Goal: Complete application form

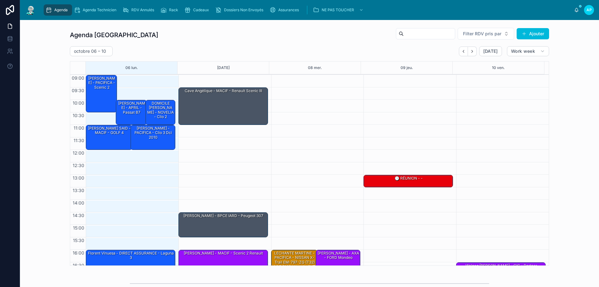
click at [56, 10] on span "Agenda" at bounding box center [60, 9] width 13 height 5
click at [100, 90] on div "[PERSON_NAME] - PACIFICA - scenic 2" at bounding box center [101, 83] width 29 height 15
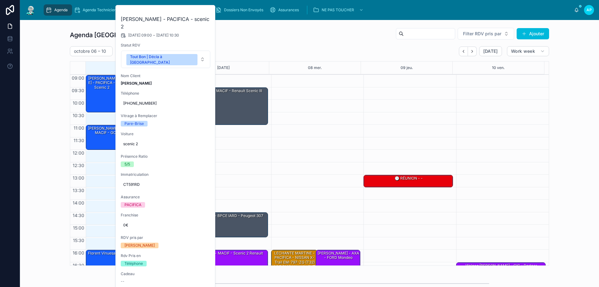
click at [339, 119] on div "16:00 – 17:00 LECHANTE MARTINE - PACIFICA - NISSAN X-Trail EM-797-ZG (T32) 1.6 …" at bounding box center [316, 187] width 90 height 225
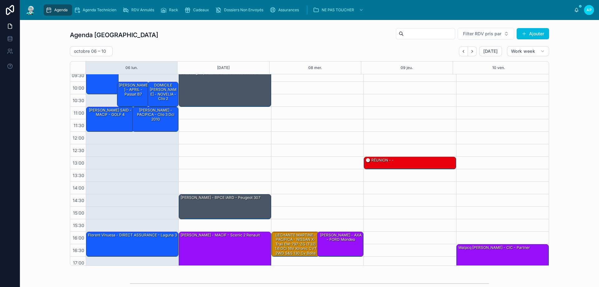
scroll to position [34, 0]
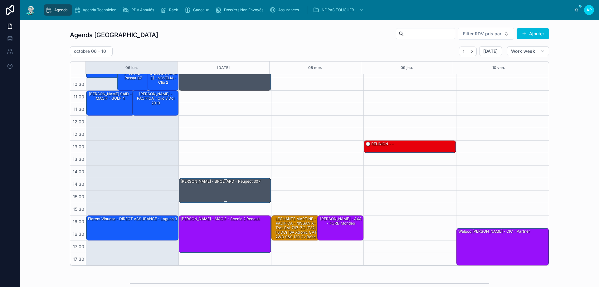
click at [219, 189] on div "[PERSON_NAME] - BPCE IARD - Peugeot 307" at bounding box center [225, 190] width 90 height 24
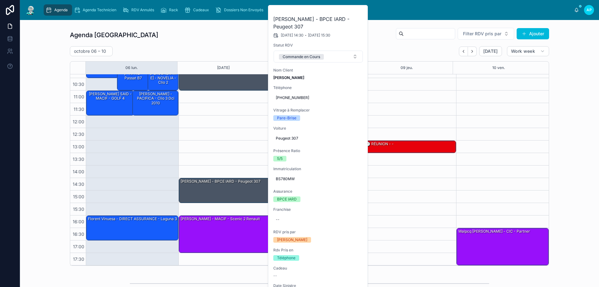
click at [306, 56] on div "Commande en Cours" at bounding box center [301, 57] width 37 height 6
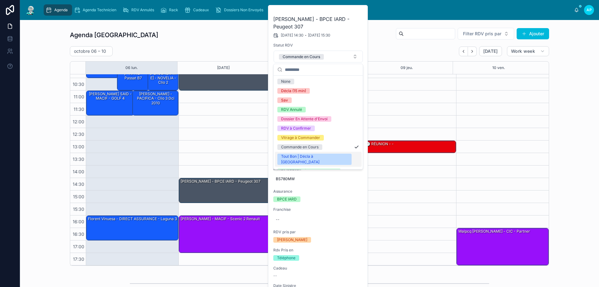
click at [305, 155] on div "Tout Bon | Décla à [GEOGRAPHIC_DATA]" at bounding box center [314, 159] width 67 height 11
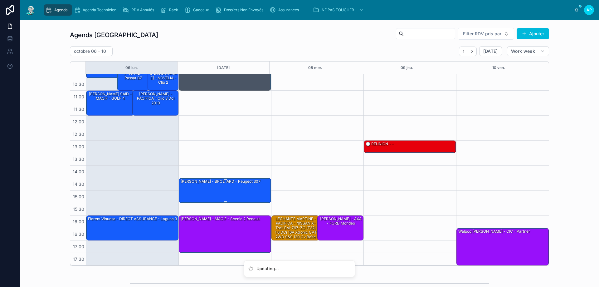
click at [237, 183] on div "[PERSON_NAME] - BPCE IARD - Peugeot 307" at bounding box center [220, 181] width 81 height 6
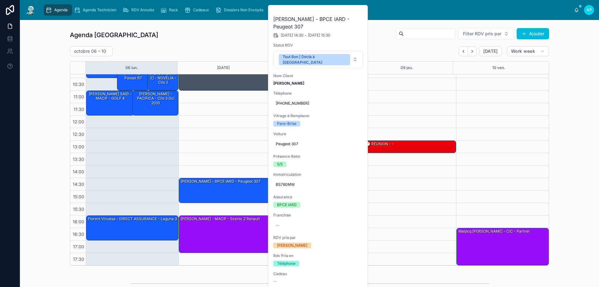
click at [0, 0] on icon at bounding box center [0, 0] width 0 height 0
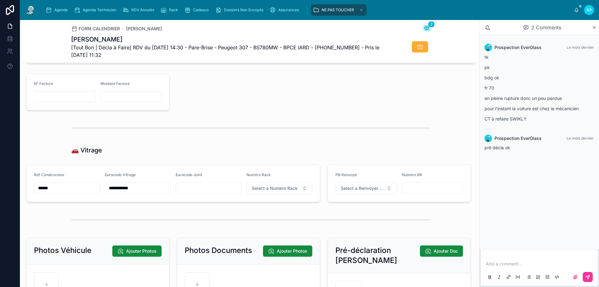
scroll to position [718, 0]
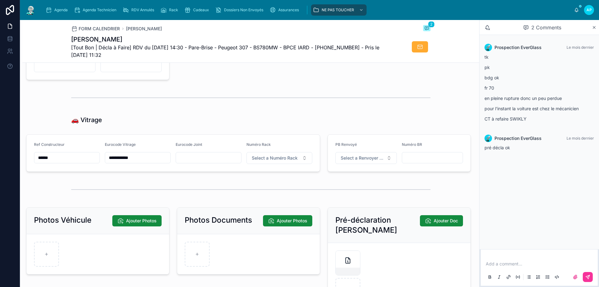
click at [259, 161] on span "Select a Numéro Rack" at bounding box center [275, 158] width 46 height 6
type input "**"
click at [263, 188] on div "51" at bounding box center [276, 187] width 87 height 9
click at [28, 9] on img at bounding box center [30, 10] width 11 height 10
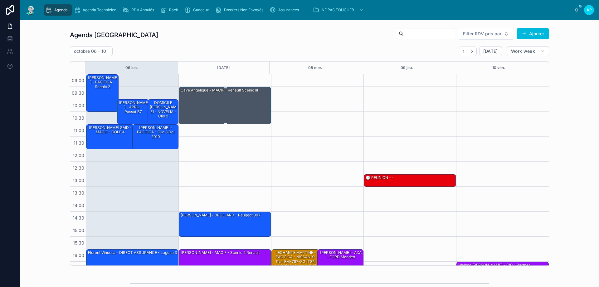
click at [233, 100] on div "Cave Angélique - MACIF - Renault scenic III" at bounding box center [225, 105] width 90 height 36
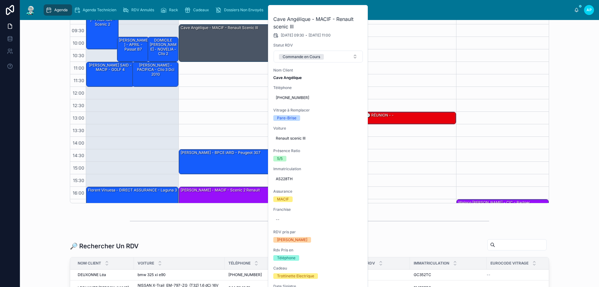
click at [242, 95] on div "09:30 – 11:00 Cave Angélique - MACIF - Renault scenic III 14:30 – 15:30 [PERSON…" at bounding box center [224, 124] width 93 height 225
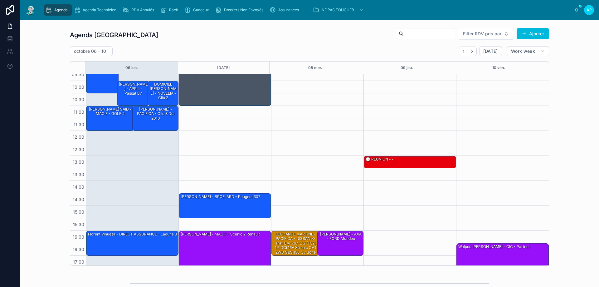
scroll to position [34, 0]
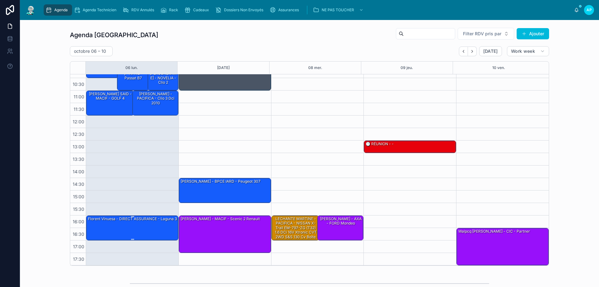
click at [146, 231] on div "Florent Vinuesa - DIRECT ASSURANCE - laguna 3" at bounding box center [132, 228] width 90 height 24
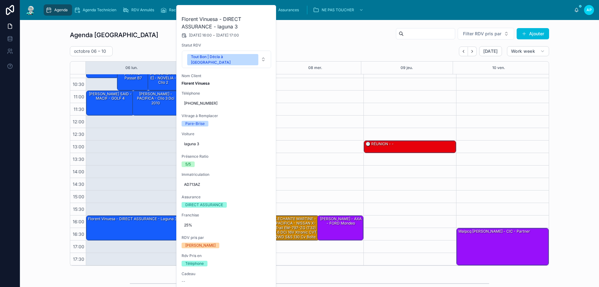
click at [0, 0] on button at bounding box center [0, 0] width 0 height 0
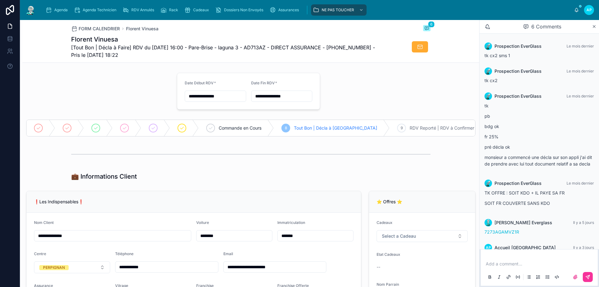
scroll to position [26, 0]
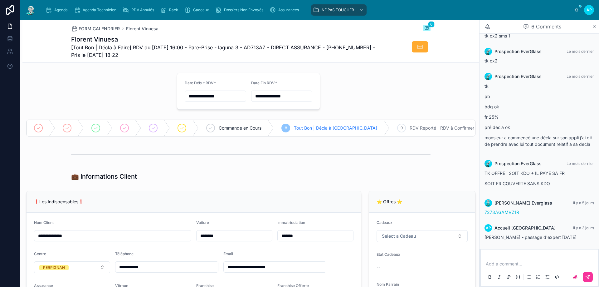
click at [34, 9] on img at bounding box center [30, 10] width 11 height 10
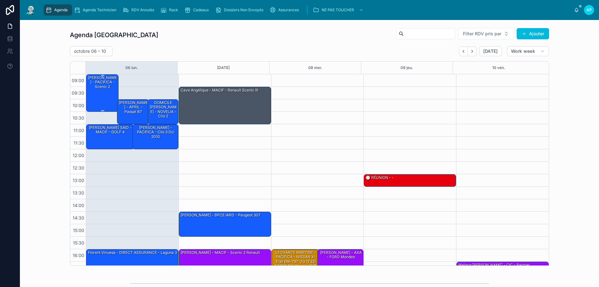
click at [96, 83] on div "[PERSON_NAME] - PACIFICA - scenic 2" at bounding box center [102, 82] width 31 height 15
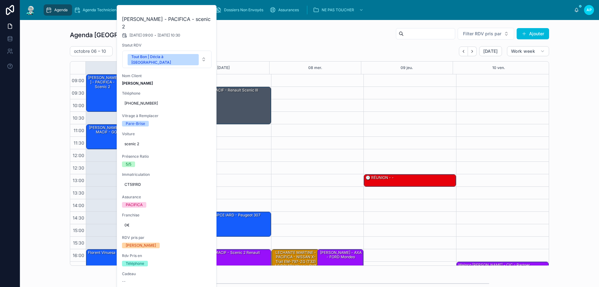
click at [0, 0] on icon at bounding box center [0, 0] width 0 height 0
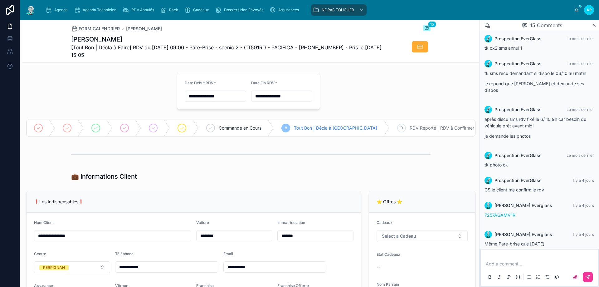
click at [33, 9] on img at bounding box center [30, 10] width 11 height 10
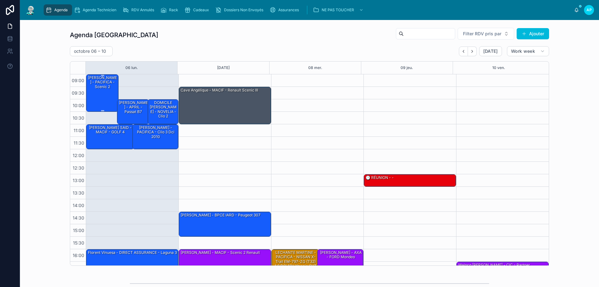
click at [99, 89] on div "[PERSON_NAME] - PACIFICA - scenic 2" at bounding box center [102, 82] width 31 height 15
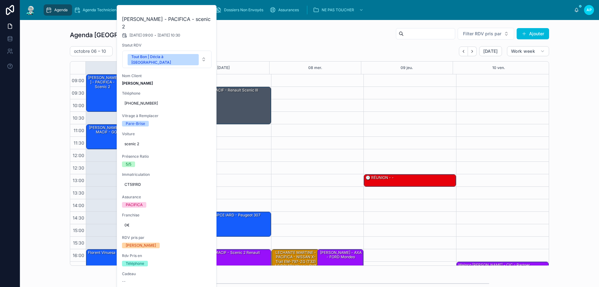
click at [0, 0] on icon at bounding box center [0, 0] width 0 height 0
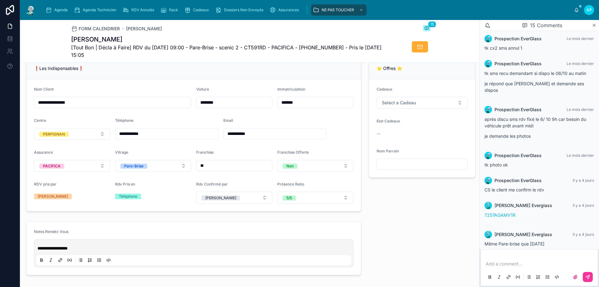
scroll to position [312, 0]
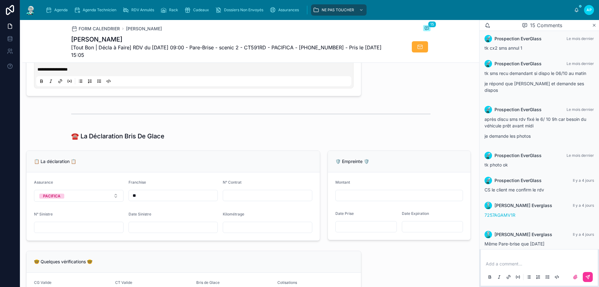
drag, startPoint x: 236, startPoint y: 197, endPoint x: 243, endPoint y: 198, distance: 7.3
click at [236, 197] on input "text" at bounding box center [267, 195] width 89 height 9
type input "**********"
click at [155, 232] on input "text" at bounding box center [173, 227] width 89 height 9
type input "**********"
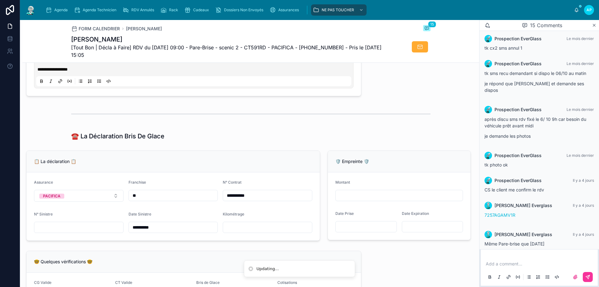
click at [180, 149] on div "**********" at bounding box center [250, 249] width 457 height 983
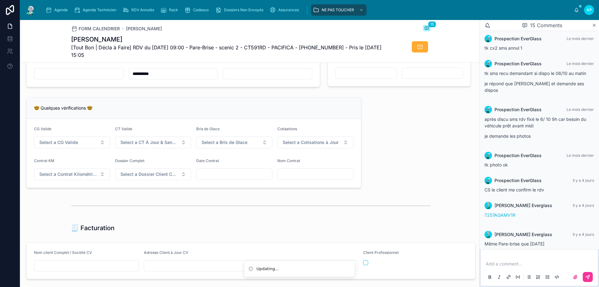
scroll to position [468, 0]
click at [89, 143] on button "Select a CG Valide" at bounding box center [72, 140] width 76 height 12
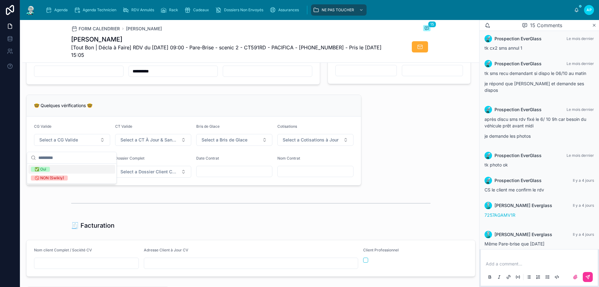
click at [59, 168] on div "✅ Oui" at bounding box center [71, 169] width 87 height 9
click at [150, 143] on span "Select a CT À Jour & Sans BDG" at bounding box center [149, 140] width 58 height 6
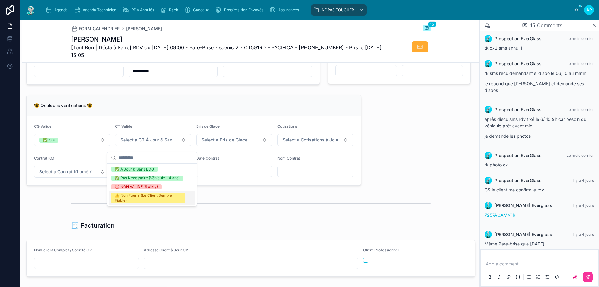
click at [142, 197] on div "⚠️ Non Fourni (Le Client Semble Fiable)" at bounding box center [148, 198] width 67 height 10
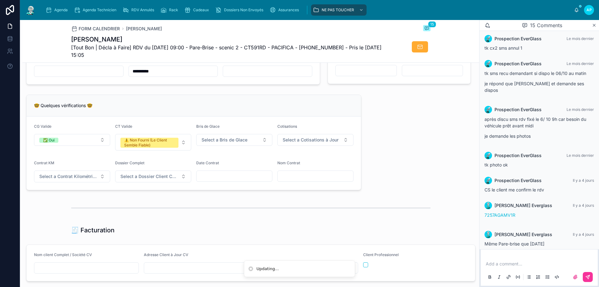
drag, startPoint x: 232, startPoint y: 145, endPoint x: 229, endPoint y: 148, distance: 4.4
click at [232, 143] on span "Select a Bris de Glace" at bounding box center [225, 140] width 46 height 6
click at [220, 167] on div "✅ Validé" at bounding box center [232, 169] width 87 height 9
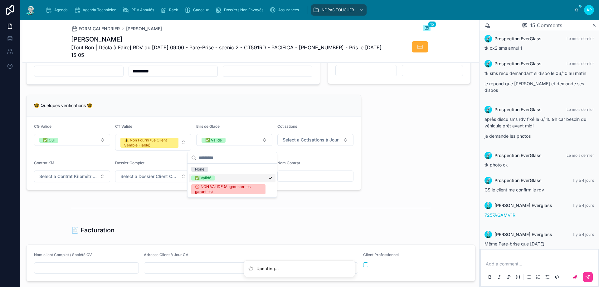
click at [304, 143] on span "Select a Cotisations à Jour" at bounding box center [311, 140] width 56 height 6
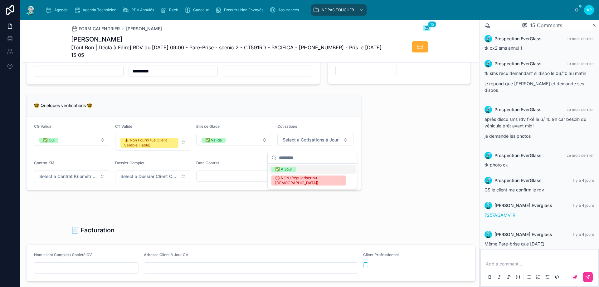
click at [299, 170] on div "✅ À Jour" at bounding box center [312, 169] width 87 height 9
drag, startPoint x: 209, startPoint y: 180, endPoint x: 547, endPoint y: 203, distance: 338.7
click at [209, 180] on input "text" at bounding box center [235, 176] width 76 height 9
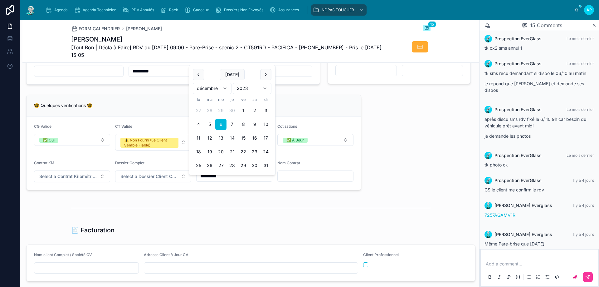
type input "**********"
click at [158, 204] on div at bounding box center [250, 207] width 457 height 21
click at [123, 182] on button "Select a Dossier Client Complet" at bounding box center [153, 176] width 76 height 12
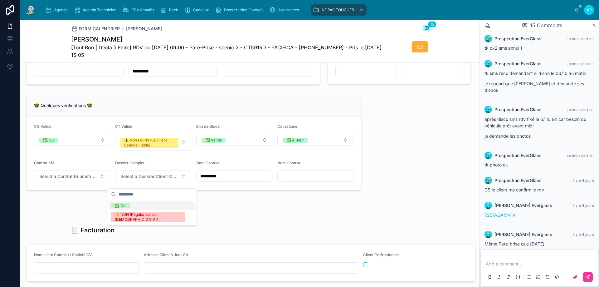
click at [119, 206] on div "✅ Oui" at bounding box center [121, 205] width 12 height 5
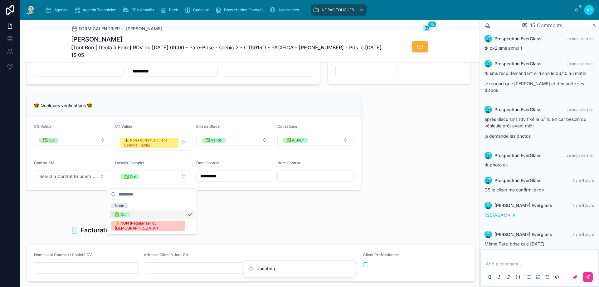
click at [68, 182] on button "Select a Contrat Kilométrique" at bounding box center [72, 176] width 76 height 12
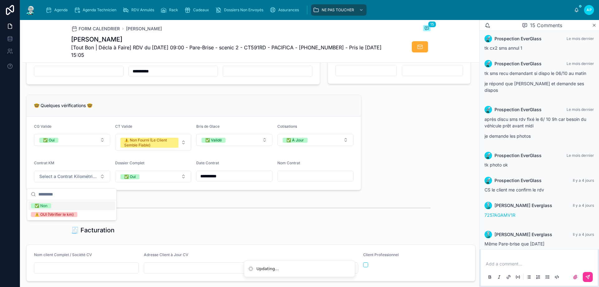
click at [73, 205] on div "✅ Non" at bounding box center [71, 205] width 87 height 9
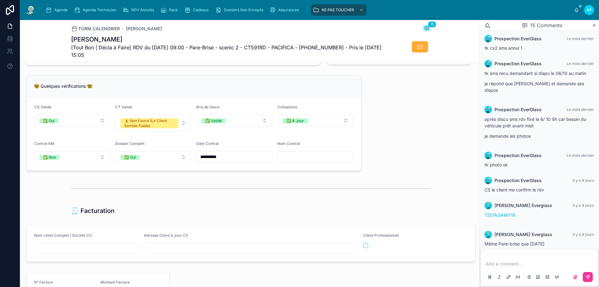
scroll to position [562, 0]
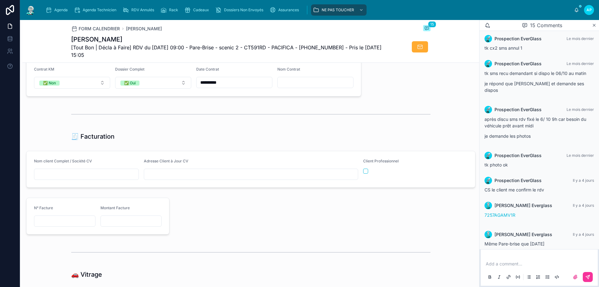
click at [83, 180] on div at bounding box center [86, 173] width 105 height 11
click at [85, 178] on input "text" at bounding box center [86, 174] width 104 height 9
type input "**********"
click at [177, 178] on input "text" at bounding box center [251, 174] width 214 height 9
type input "**********"
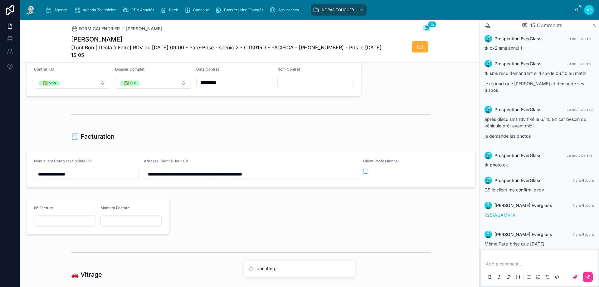
click at [85, 177] on input "**********" at bounding box center [86, 174] width 104 height 9
click at [85, 176] on input "**********" at bounding box center [86, 174] width 104 height 9
drag, startPoint x: 288, startPoint y: 82, endPoint x: 287, endPoint y: 86, distance: 4.1
click at [288, 83] on div at bounding box center [315, 82] width 76 height 11
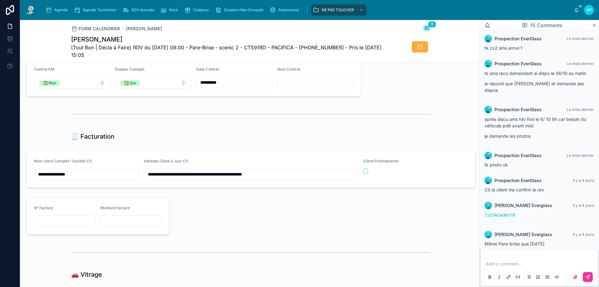
drag, startPoint x: 287, startPoint y: 86, endPoint x: 279, endPoint y: 86, distance: 7.5
click at [287, 86] on input "text" at bounding box center [316, 82] width 76 height 9
paste input "**********"
type input "**********"
click at [149, 116] on div at bounding box center [250, 114] width 359 height 16
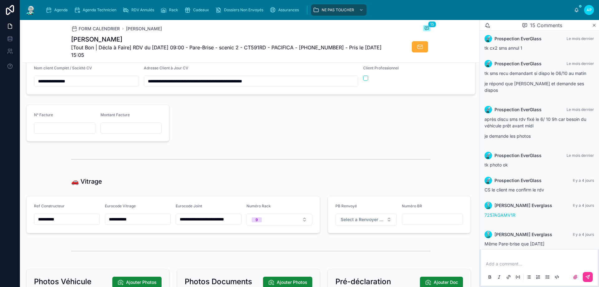
scroll to position [816, 0]
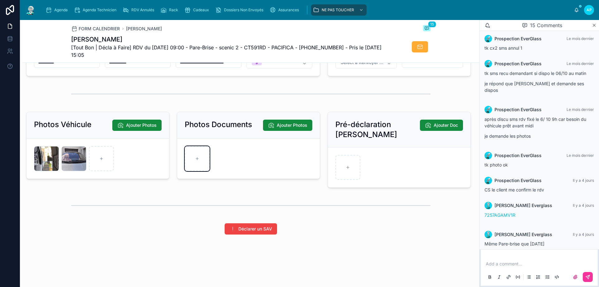
click at [197, 155] on div at bounding box center [197, 158] width 25 height 25
type input "**********"
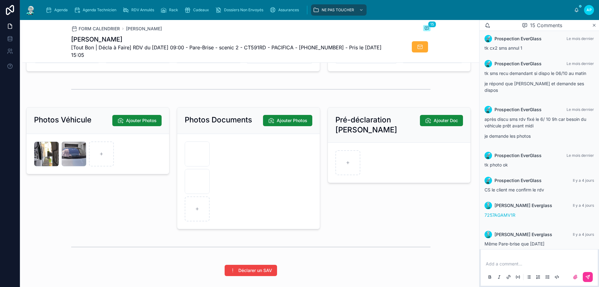
click at [51, 9] on icon "scrollable content" at bounding box center [49, 10] width 6 height 6
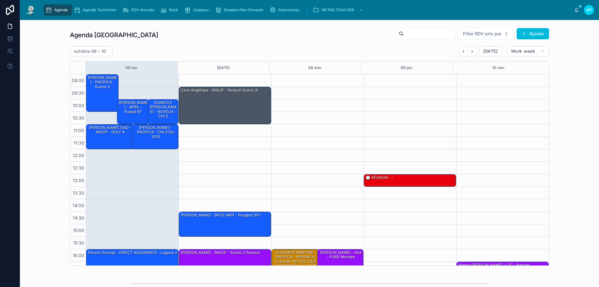
scroll to position [34, 0]
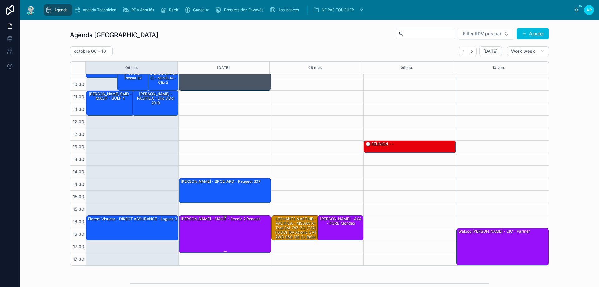
click at [246, 229] on div "[PERSON_NAME] - MACIF - scenic 2 renault" at bounding box center [225, 234] width 90 height 36
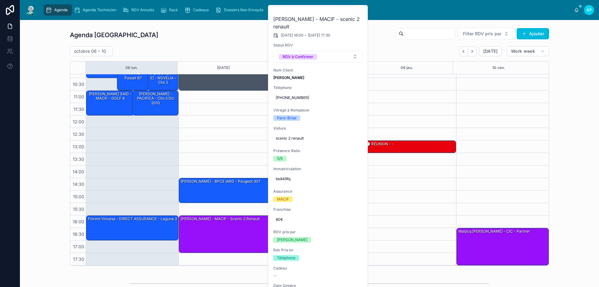
click at [214, 119] on div "09:30 – 11:00 Cave Angélique - MACIF - Renault scenic III 14:30 – 15:30 [PERSON…" at bounding box center [224, 153] width 93 height 225
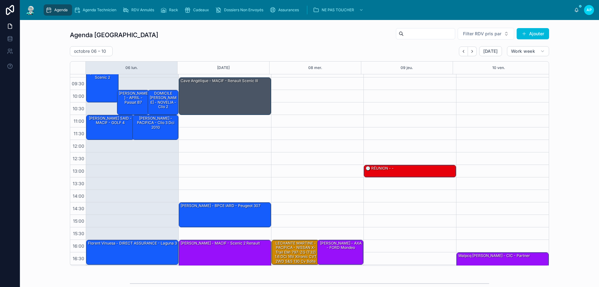
scroll to position [0, 0]
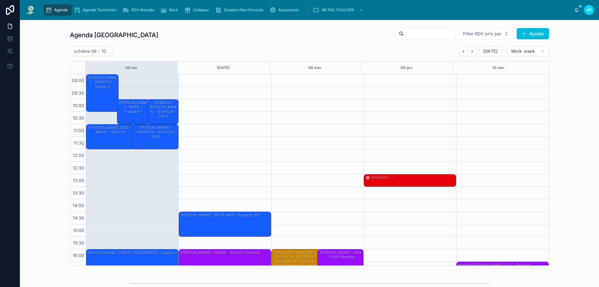
click at [217, 100] on div "Cave Angélique - MACIF - Renault scenic III" at bounding box center [225, 105] width 90 height 36
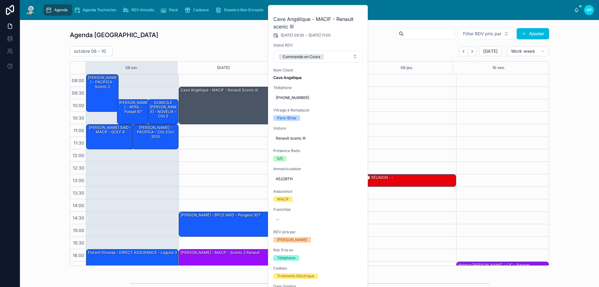
click at [239, 151] on div "09:30 – 11:00 Cave Angélique - MACIF - Renault scenic III 14:30 – 15:30 [PERSON…" at bounding box center [224, 186] width 93 height 225
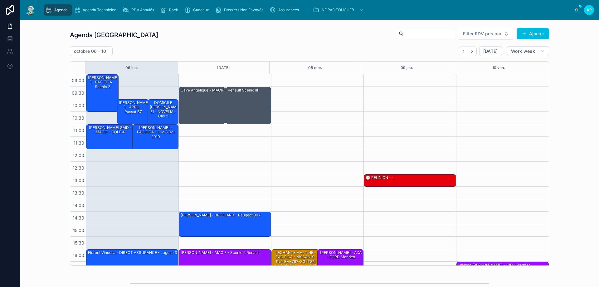
click at [213, 96] on div "Cave Angélique - MACIF - Renault scenic III" at bounding box center [225, 105] width 90 height 36
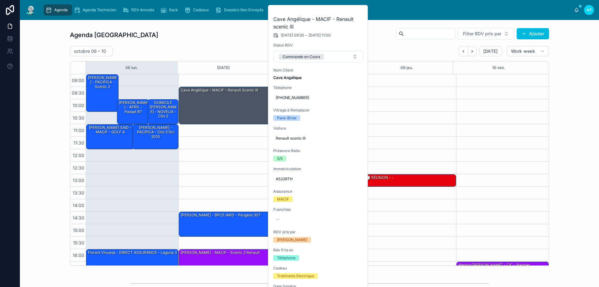
click at [237, 170] on div "09:30 – 11:00 Cave Angélique - MACIF - Renault scenic III 14:30 – 15:30 [PERSON…" at bounding box center [224, 186] width 93 height 225
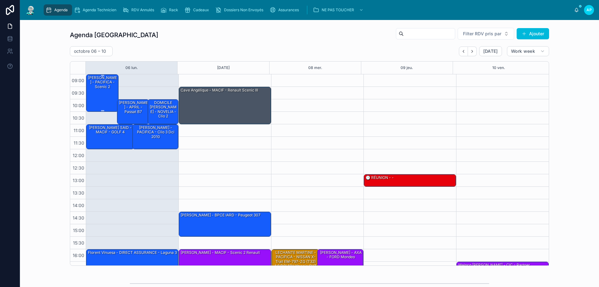
click at [103, 88] on div "[PERSON_NAME] - PACIFICA - scenic 2" at bounding box center [102, 82] width 31 height 15
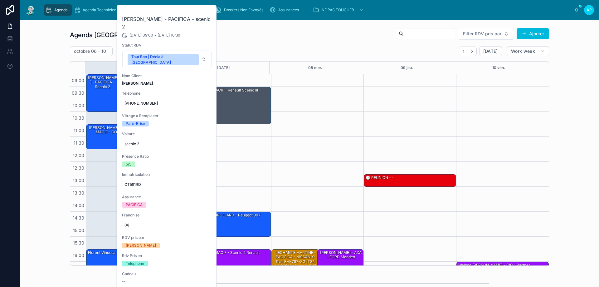
click at [0, 0] on button at bounding box center [0, 0] width 0 height 0
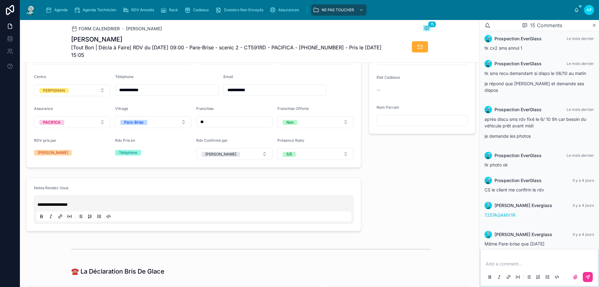
scroll to position [187, 0]
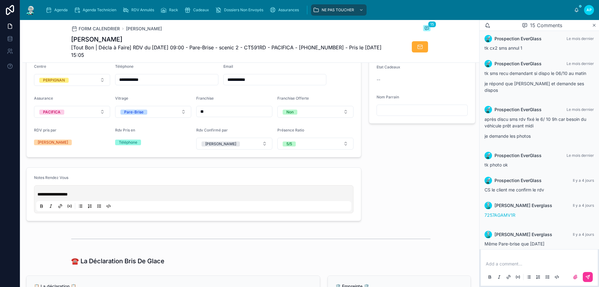
click at [37, 198] on div "**********" at bounding box center [193, 199] width 315 height 24
click at [39, 196] on span "**********" at bounding box center [52, 194] width 30 height 4
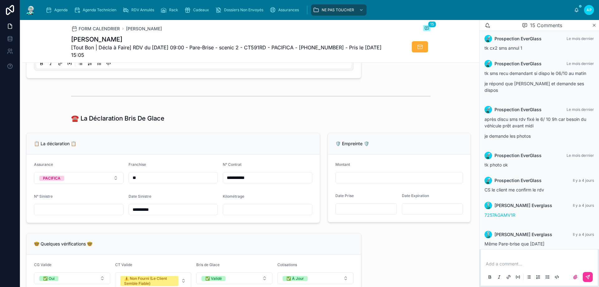
scroll to position [343, 0]
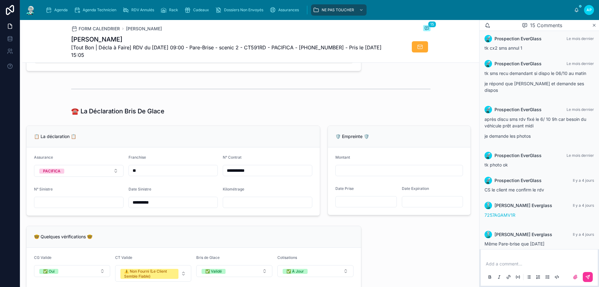
click at [50, 205] on input "text" at bounding box center [78, 202] width 89 height 9
click at [163, 207] on input "**********" at bounding box center [173, 202] width 89 height 9
type input "**********"
drag, startPoint x: 64, startPoint y: 212, endPoint x: 63, endPoint y: 207, distance: 6.0
click at [64, 212] on form "**********" at bounding box center [173, 181] width 293 height 68
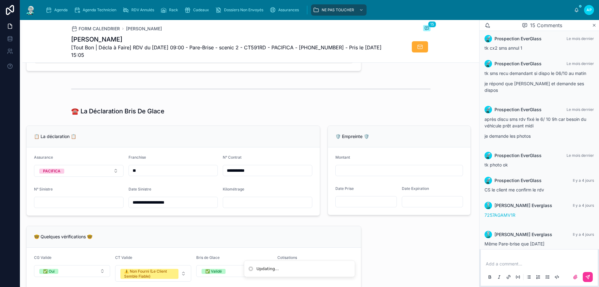
click at [63, 205] on input "text" at bounding box center [78, 202] width 89 height 9
type input "**********"
click at [232, 207] on input "text" at bounding box center [267, 202] width 89 height 9
click at [199, 132] on div "📋 La déclaration 📋" at bounding box center [173, 137] width 293 height 22
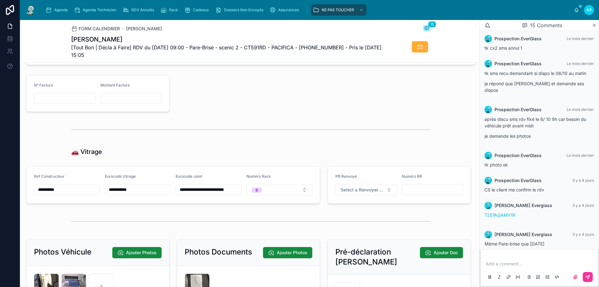
scroll to position [842, 0]
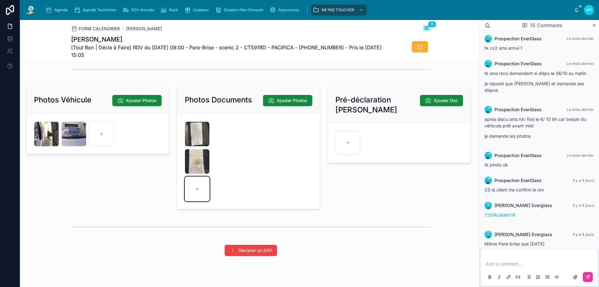
click at [199, 196] on div at bounding box center [197, 188] width 25 height 25
type input "**********"
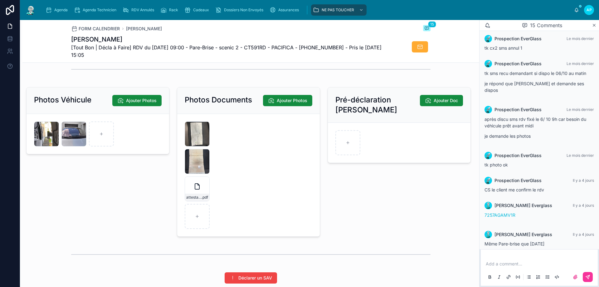
click at [57, 11] on span "Agenda" at bounding box center [60, 9] width 13 height 5
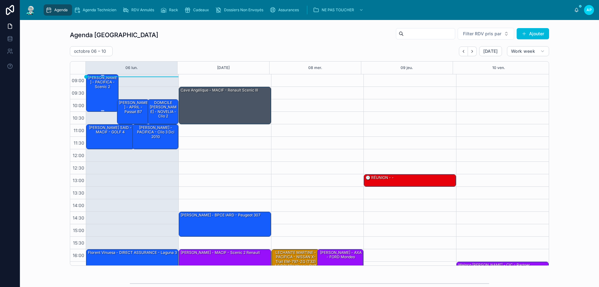
click at [103, 90] on div "[PERSON_NAME] - PACIFICA - scenic 2" at bounding box center [102, 82] width 31 height 15
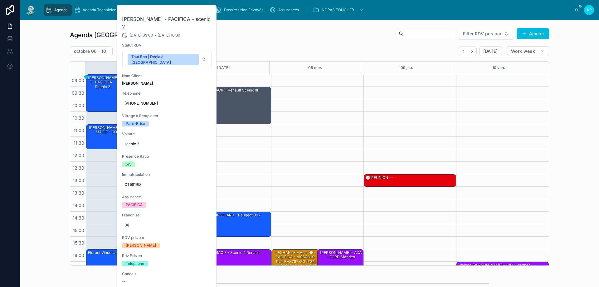
click at [0, 0] on button at bounding box center [0, 0] width 0 height 0
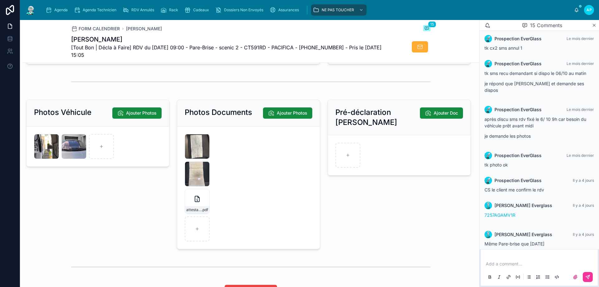
scroll to position [842, 0]
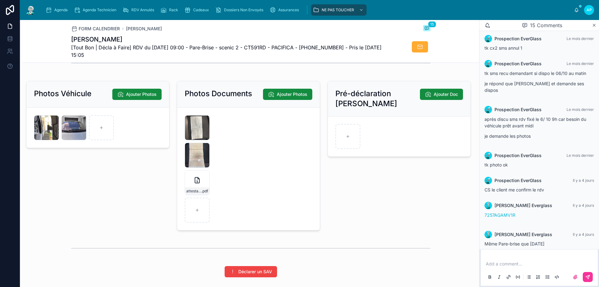
drag, startPoint x: 30, startPoint y: 12, endPoint x: 38, endPoint y: 0, distance: 13.9
click at [30, 12] on img at bounding box center [30, 10] width 11 height 10
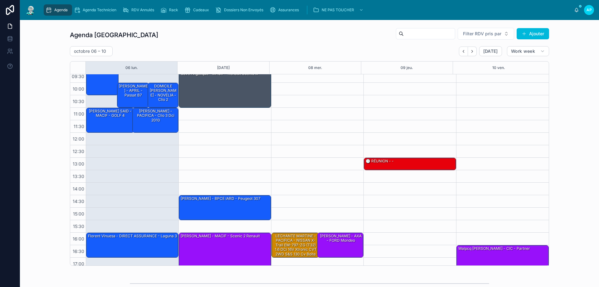
scroll to position [2, 0]
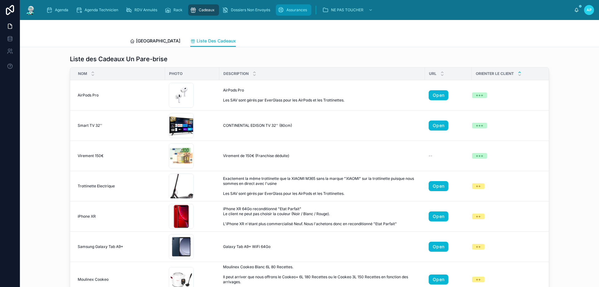
click at [288, 7] on span "Assurances" at bounding box center [296, 9] width 21 height 5
